Goal: Task Accomplishment & Management: Use online tool/utility

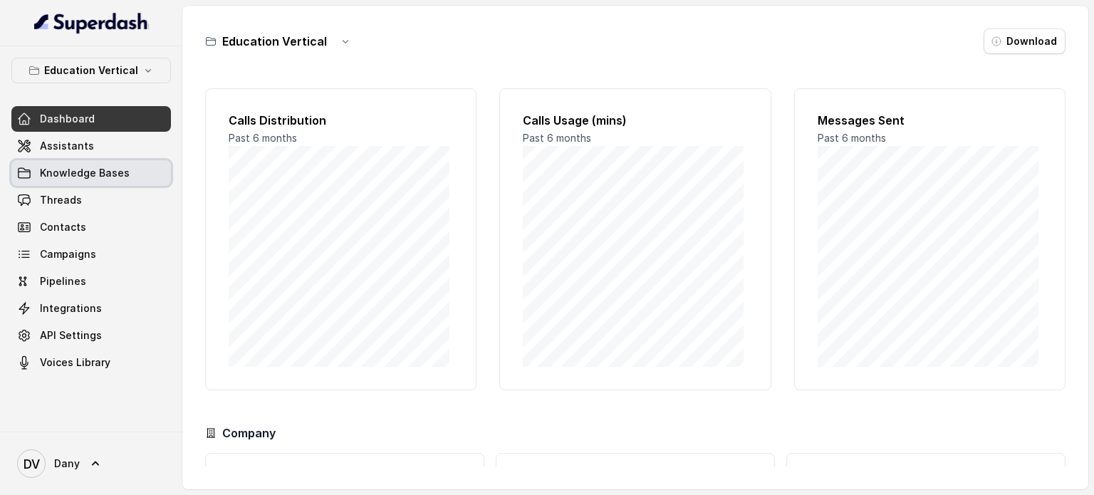
click at [111, 174] on span "Knowledge Bases" at bounding box center [85, 173] width 90 height 14
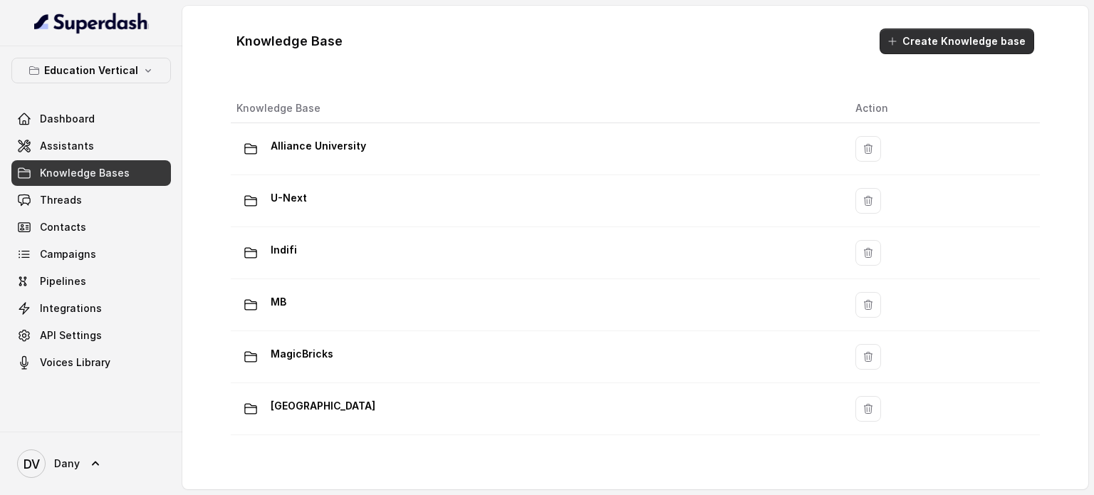
click at [959, 43] on button "Create Knowledge base" at bounding box center [957, 41] width 155 height 26
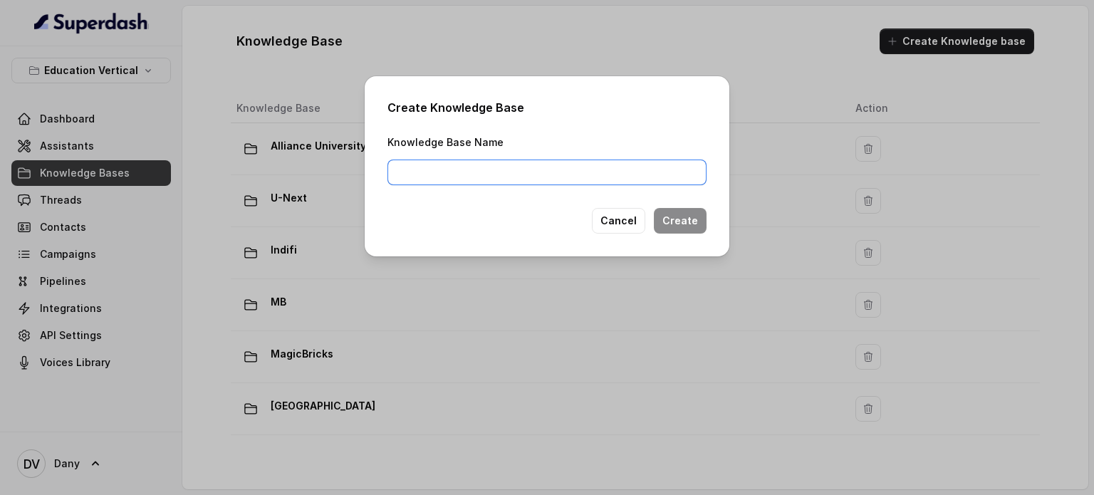
click at [551, 175] on input "Knowledge Base Name" at bounding box center [546, 173] width 319 height 26
click at [610, 214] on button "Cancel" at bounding box center [618, 221] width 53 height 26
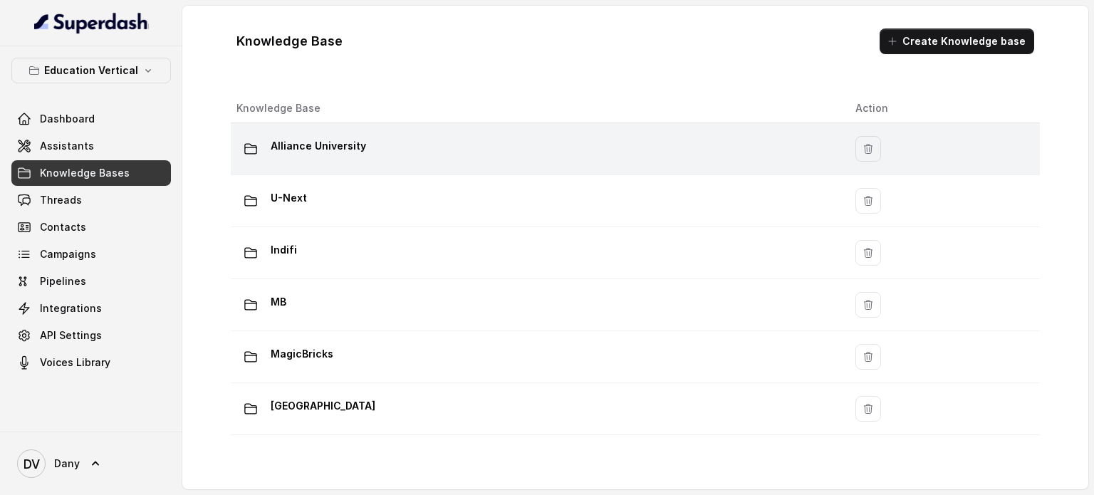
click at [333, 149] on p "Alliance University" at bounding box center [318, 146] width 95 height 23
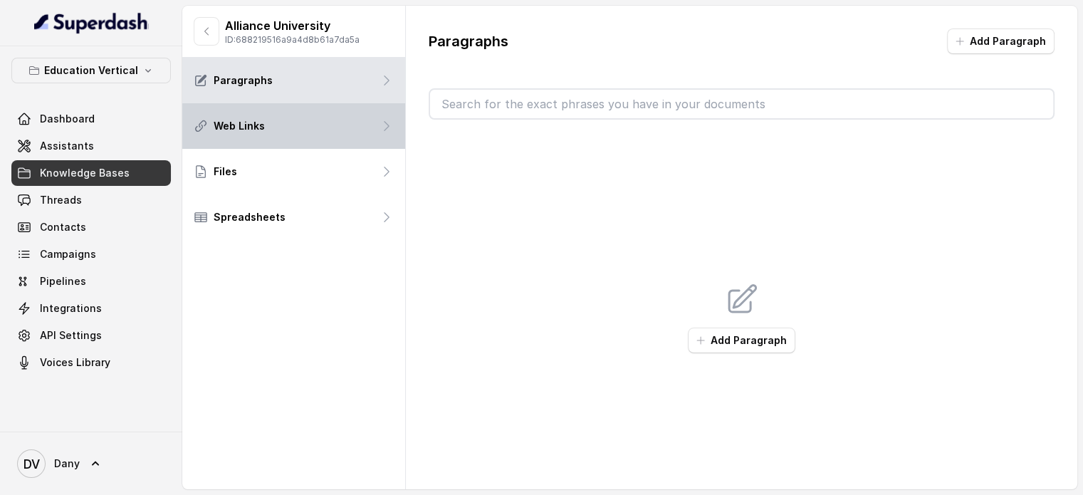
click at [322, 114] on div "Web Links" at bounding box center [293, 126] width 223 height 46
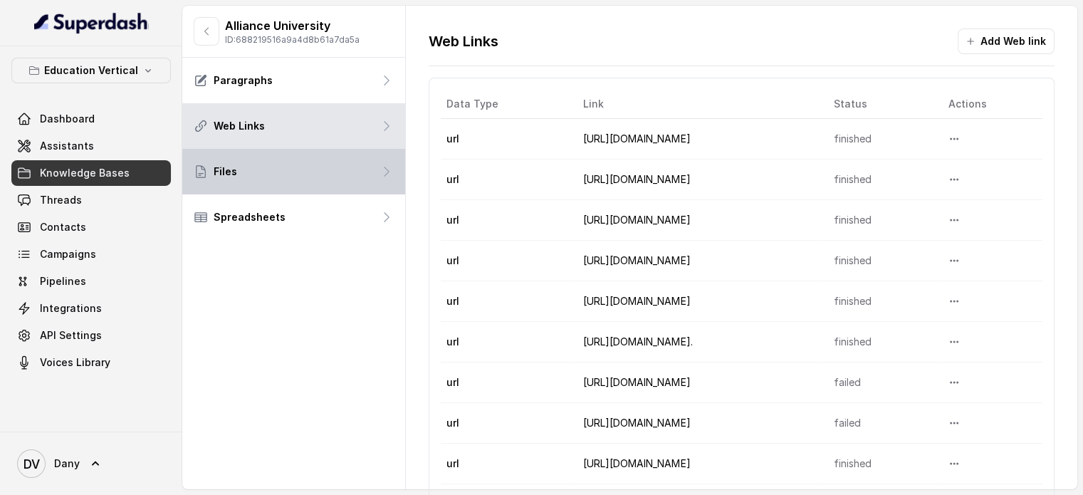
click at [308, 170] on div "Files" at bounding box center [293, 172] width 223 height 46
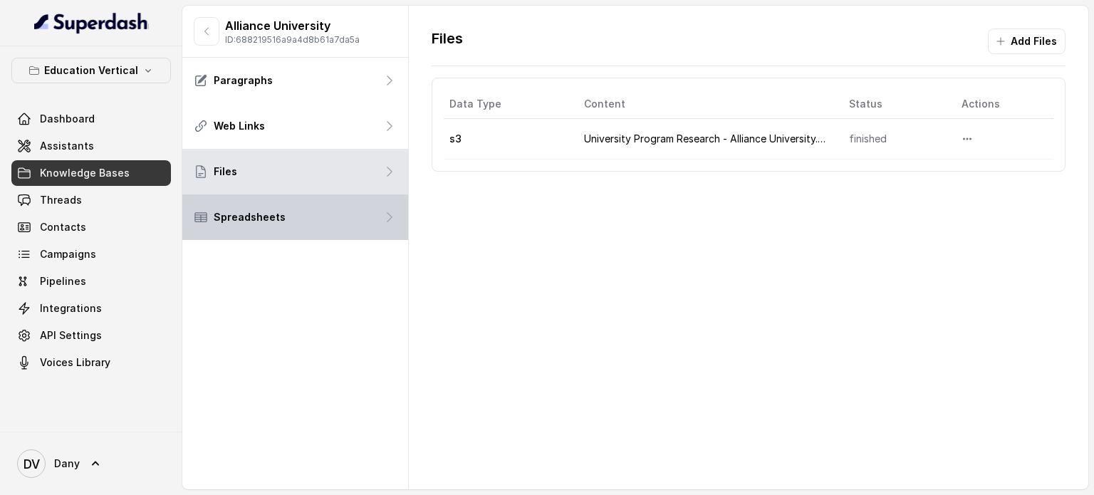
click at [370, 213] on div "Spreadsheets" at bounding box center [295, 217] width 226 height 46
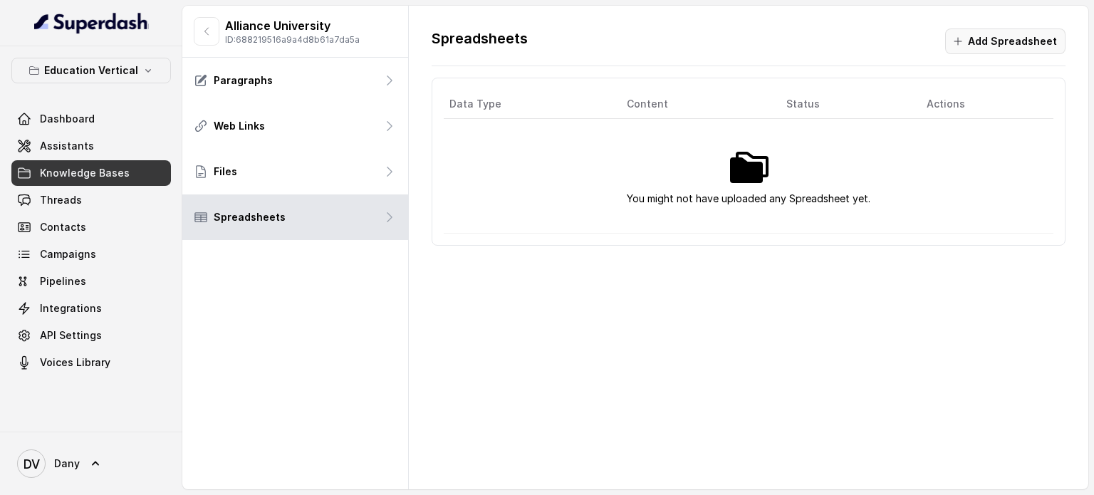
click at [1000, 36] on button "Add Spreadsheet" at bounding box center [1005, 41] width 120 height 26
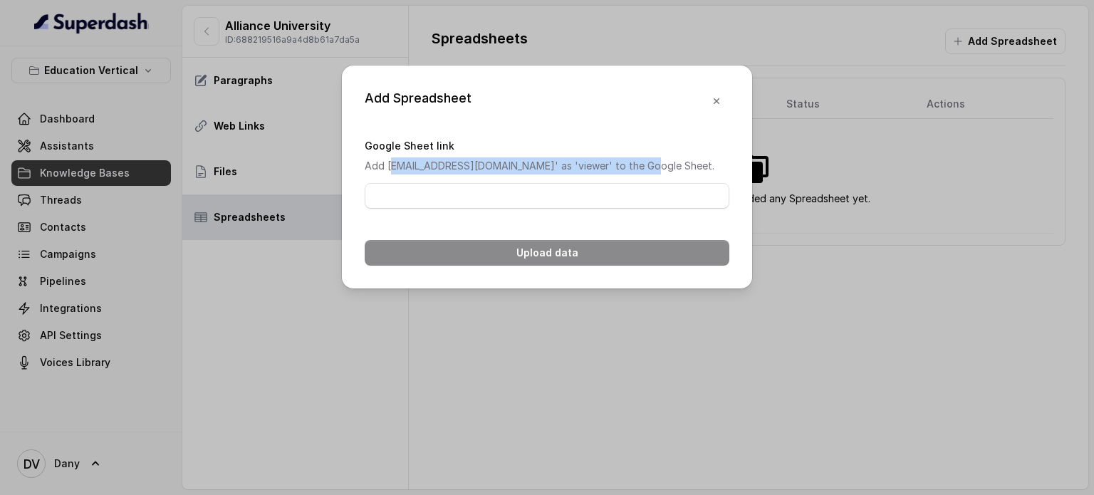
drag, startPoint x: 390, startPoint y: 162, endPoint x: 660, endPoint y: 167, distance: 270.0
click at [660, 167] on p "Add [EMAIL_ADDRESS][DOMAIN_NAME]' as 'viewer' to the Google Sheet." at bounding box center [547, 165] width 365 height 17
click at [717, 103] on button "button" at bounding box center [717, 101] width 26 height 26
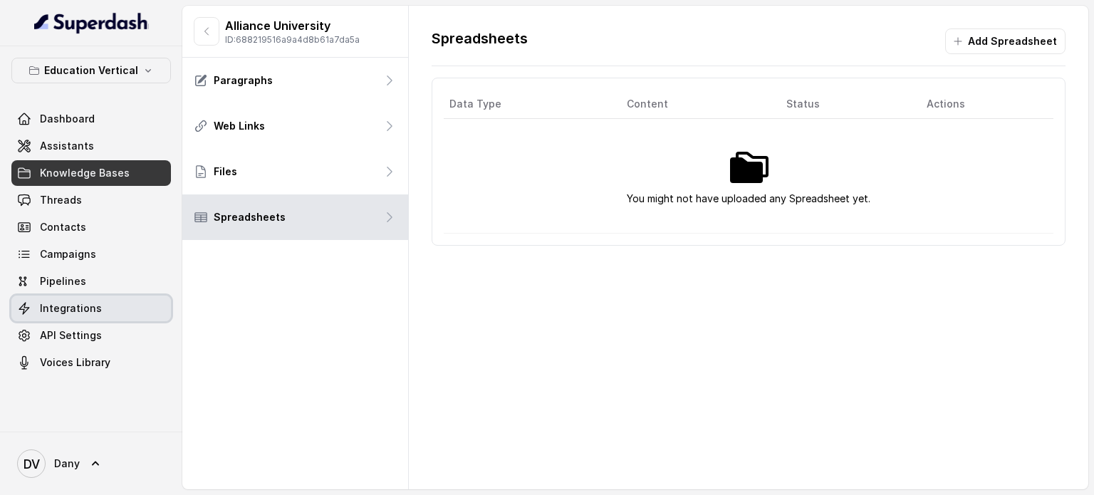
click at [65, 308] on span "Integrations" at bounding box center [71, 308] width 62 height 14
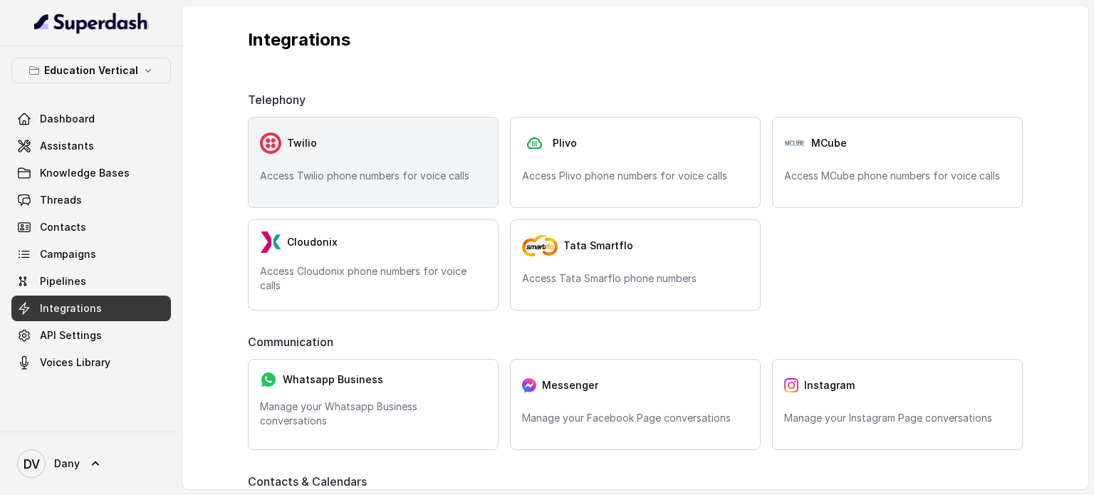
click at [400, 182] on p "Access Twilio phone numbers for voice calls" at bounding box center [373, 176] width 226 height 14
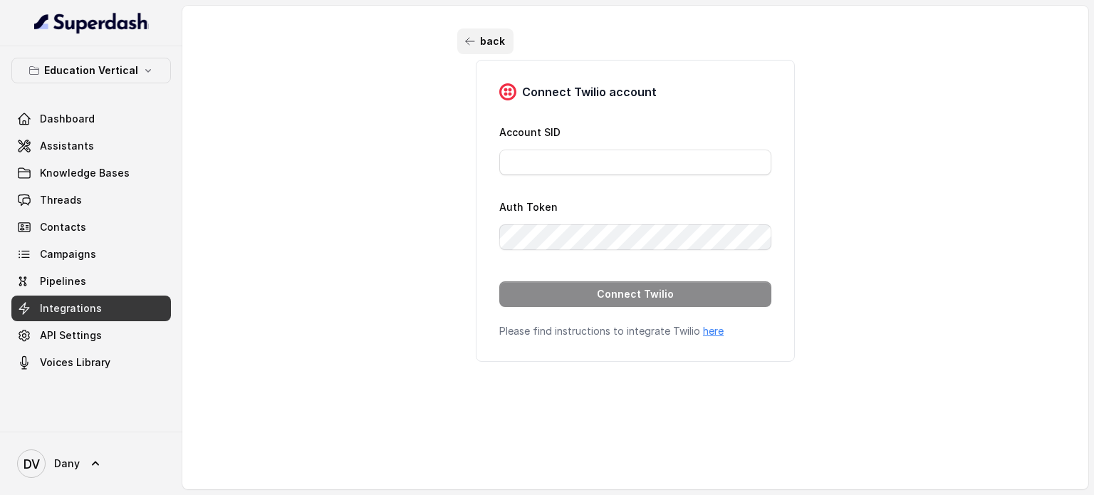
click at [459, 48] on button "back" at bounding box center [485, 41] width 56 height 26
